Goal: Information Seeking & Learning: Learn about a topic

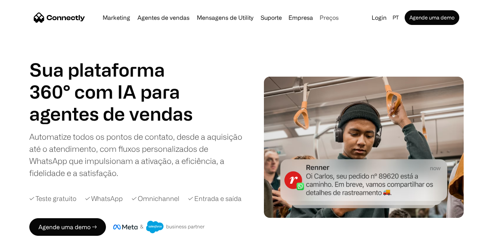
click at [328, 19] on link "Preços" at bounding box center [328, 18] width 25 height 6
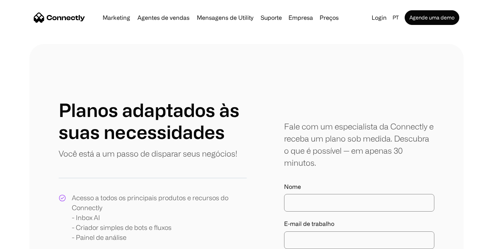
scroll to position [73, 0]
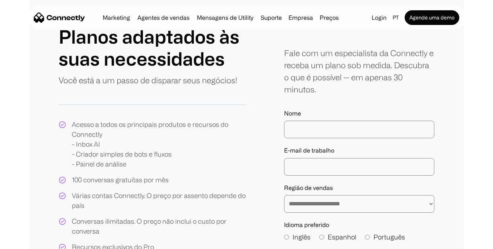
click at [353, 118] on div "Nome" at bounding box center [359, 124] width 150 height 28
click at [352, 128] on input "Nome" at bounding box center [359, 129] width 150 height 18
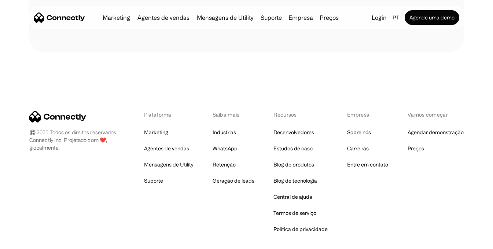
scroll to position [451, 0]
